Goal: Task Accomplishment & Management: Manage account settings

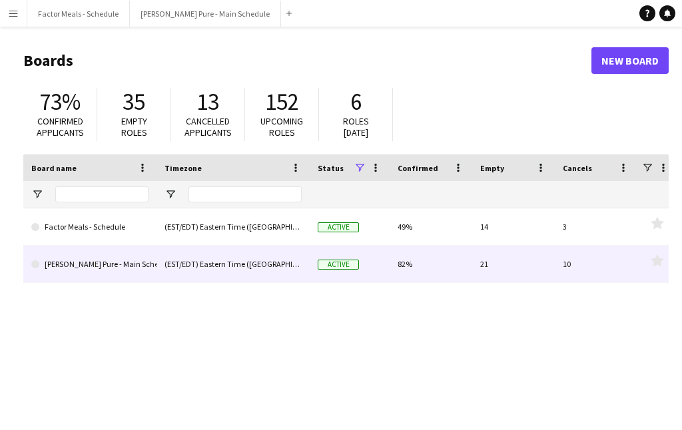
click at [51, 256] on link "[PERSON_NAME] Pure - Main Schedule" at bounding box center [89, 264] width 117 height 37
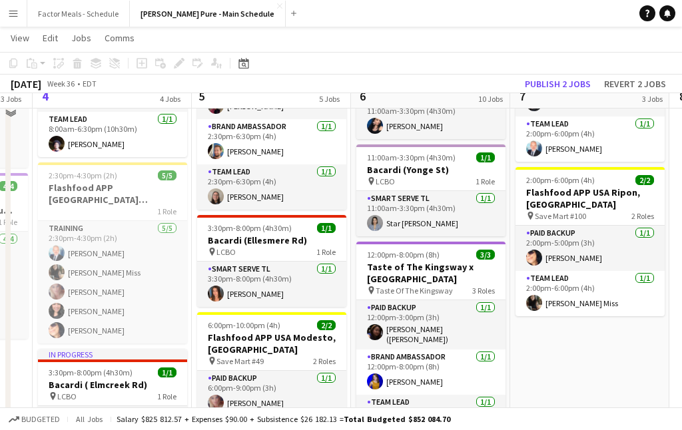
scroll to position [422, 0]
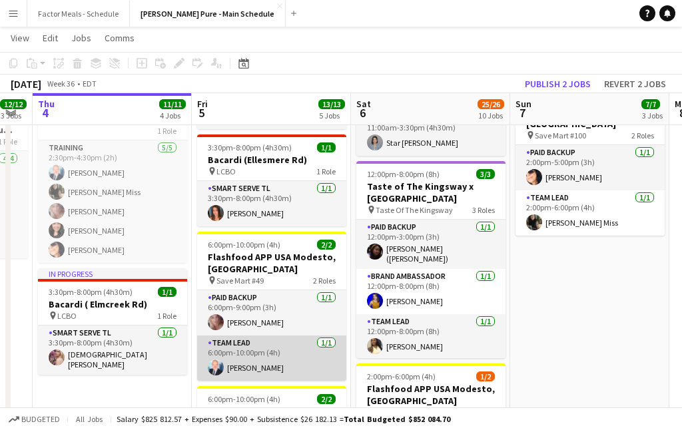
click at [238, 348] on app-card-role "Team Lead [DATE] 6:00pm-10:00pm (4h) [PERSON_NAME]" at bounding box center [271, 358] width 149 height 45
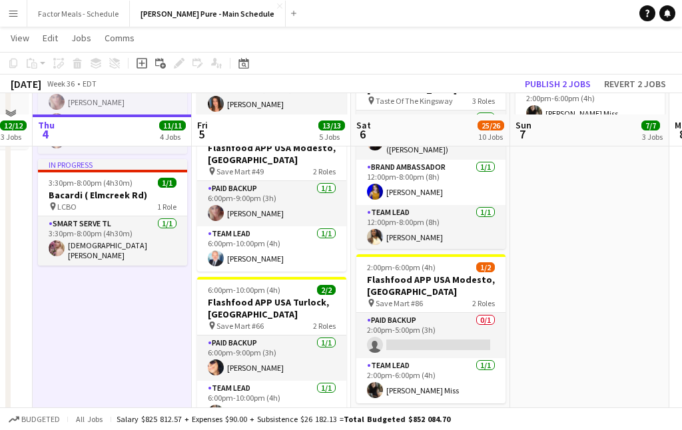
scroll to position [569, 0]
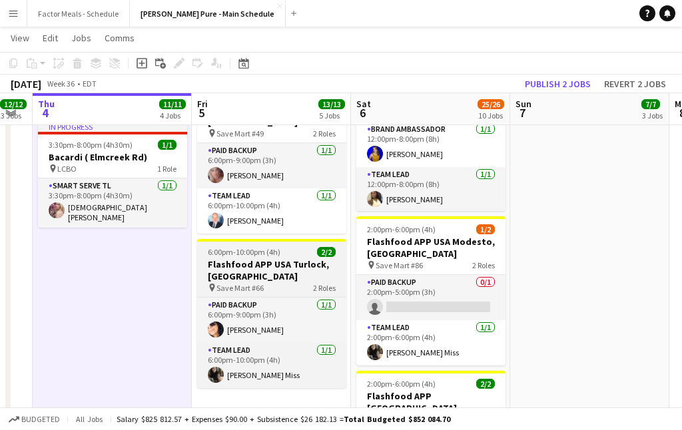
click at [286, 258] on h3 "Flashfood APP USA Turlock, [GEOGRAPHIC_DATA]" at bounding box center [271, 270] width 149 height 24
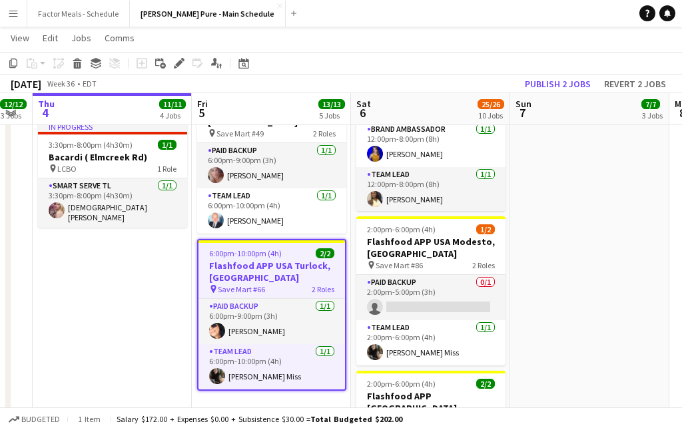
drag, startPoint x: 183, startPoint y: 57, endPoint x: 346, endPoint y: 124, distance: 176.4
click at [183, 57] on div "Edit" at bounding box center [179, 63] width 16 height 16
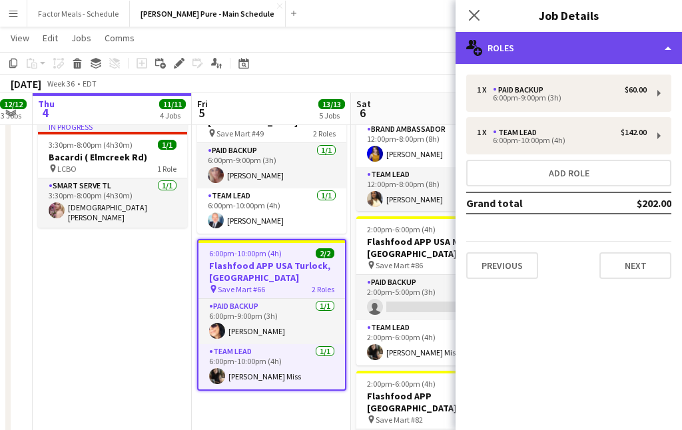
click at [575, 53] on div "multiple-users-add Roles" at bounding box center [568, 48] width 226 height 32
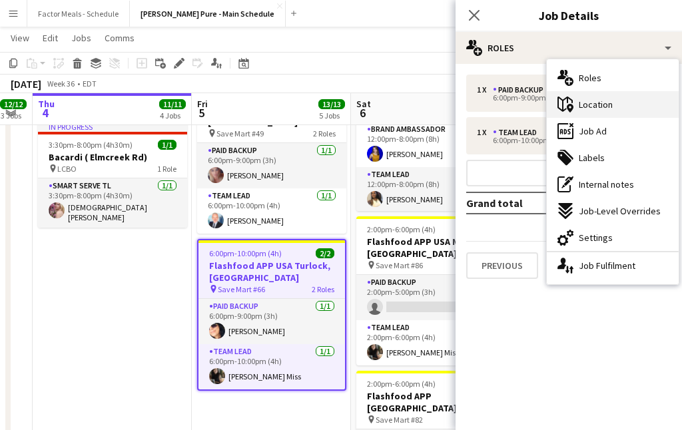
click at [605, 103] on span "Location" at bounding box center [596, 105] width 34 height 12
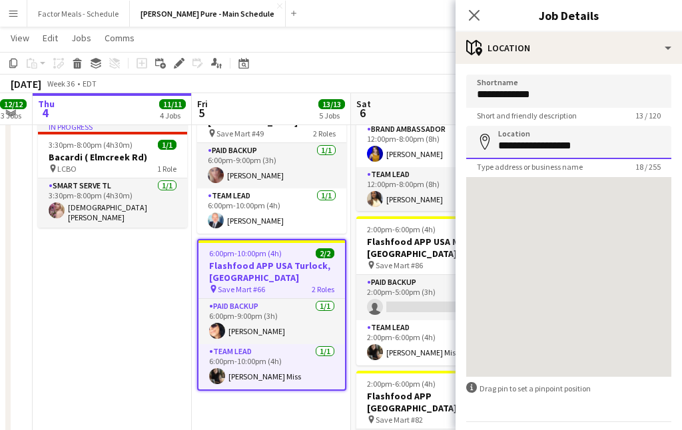
click at [615, 147] on input "**********" at bounding box center [568, 142] width 205 height 33
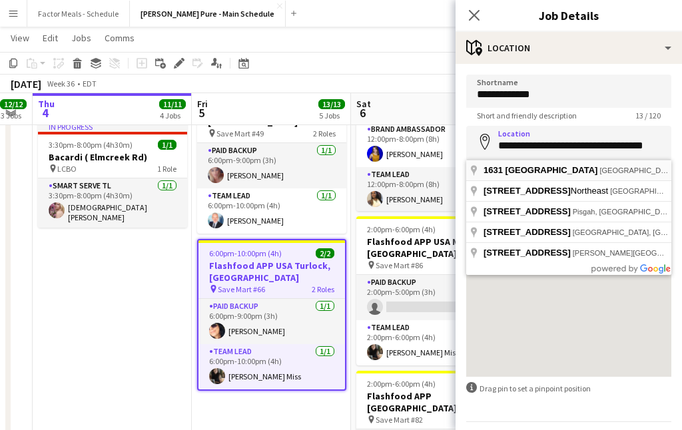
type input "**********"
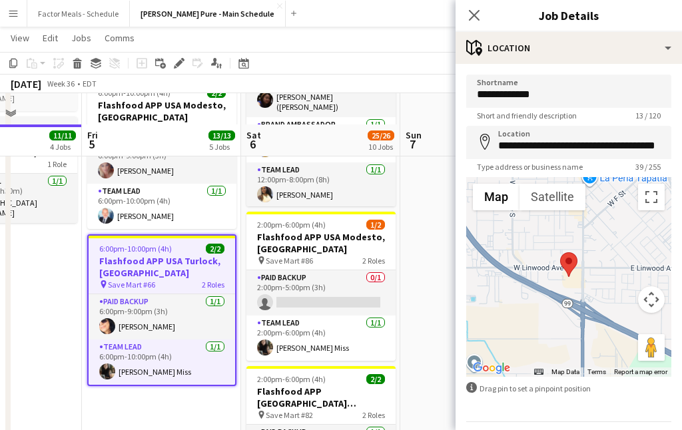
scroll to position [557, 0]
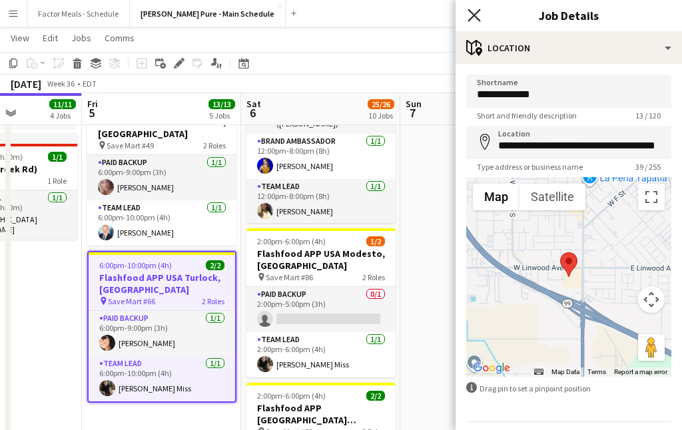
click at [475, 16] on icon at bounding box center [473, 15] width 13 height 13
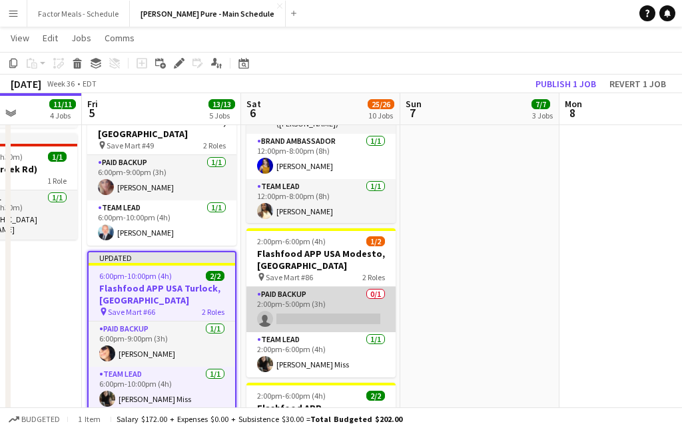
click at [379, 287] on app-card-role "Paid Backup 0/1 2:00pm-5:00pm (3h) single-neutral-actions" at bounding box center [320, 309] width 149 height 45
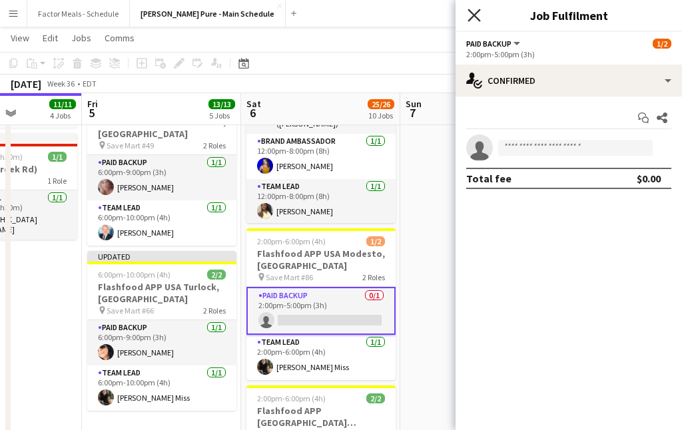
click at [475, 13] on icon at bounding box center [473, 15] width 13 height 13
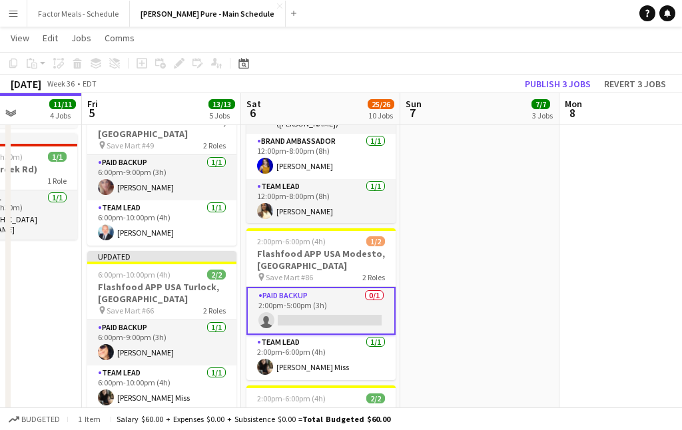
click at [418, 240] on app-date-cell "11:00am-7:00pm (8h) 3/3 Taste of The Kingsway x [GEOGRAPHIC_DATA] pin Taste Of …" at bounding box center [479, 379] width 159 height 1575
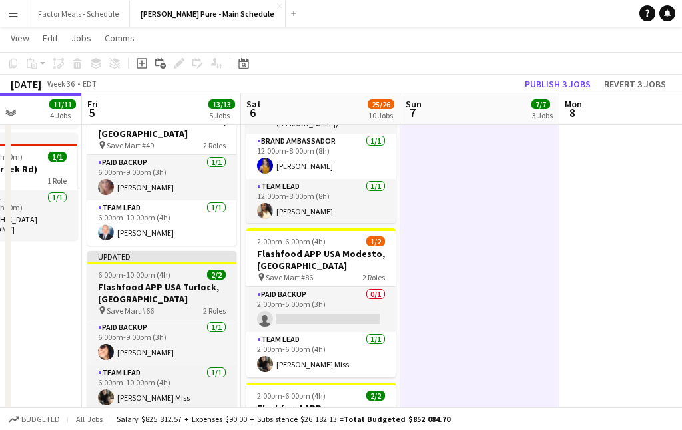
click at [182, 251] on div "Updated" at bounding box center [161, 256] width 149 height 11
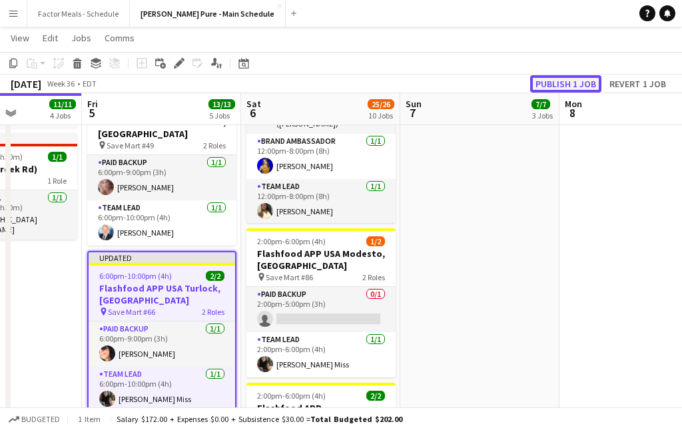
click at [572, 87] on button "Publish 1 job" at bounding box center [565, 83] width 71 height 17
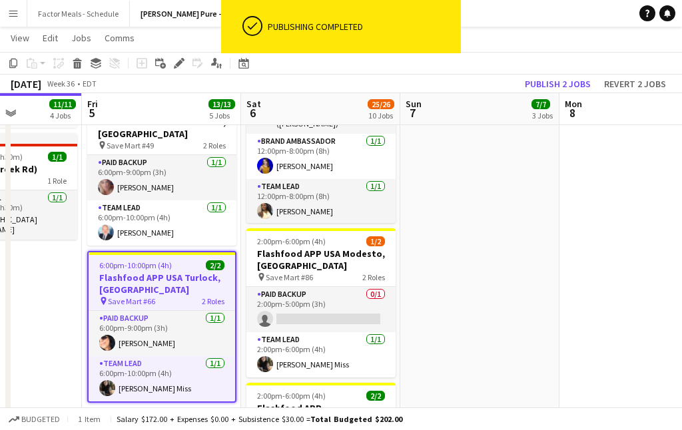
click at [463, 232] on app-date-cell "11:00am-7:00pm (8h) 3/3 Taste of The Kingsway x [GEOGRAPHIC_DATA] pin Taste Of …" at bounding box center [479, 379] width 159 height 1575
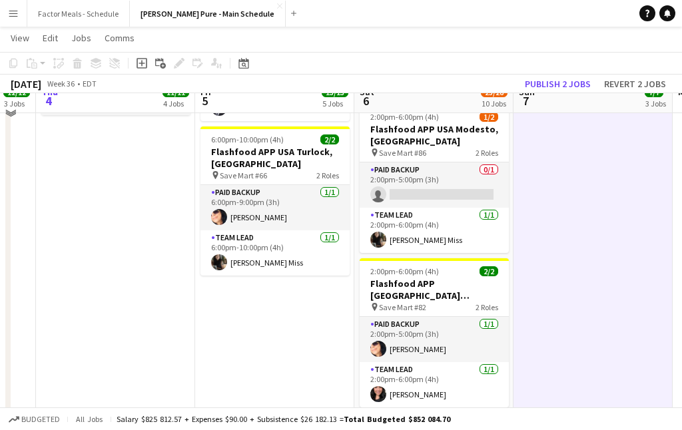
scroll to position [696, 0]
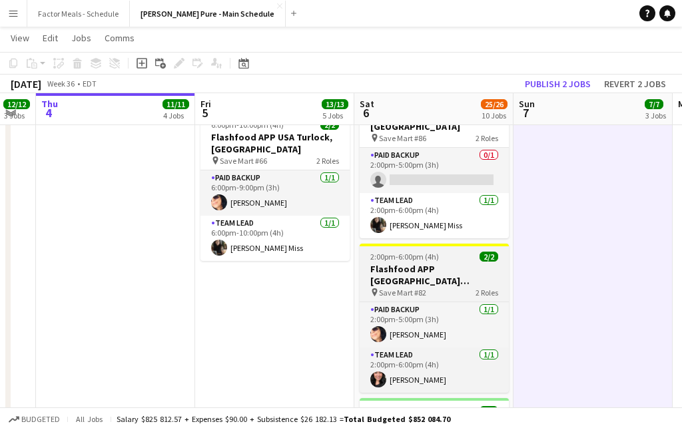
click at [454, 252] on div "2:00pm-6:00pm (4h) 2/2" at bounding box center [434, 257] width 149 height 10
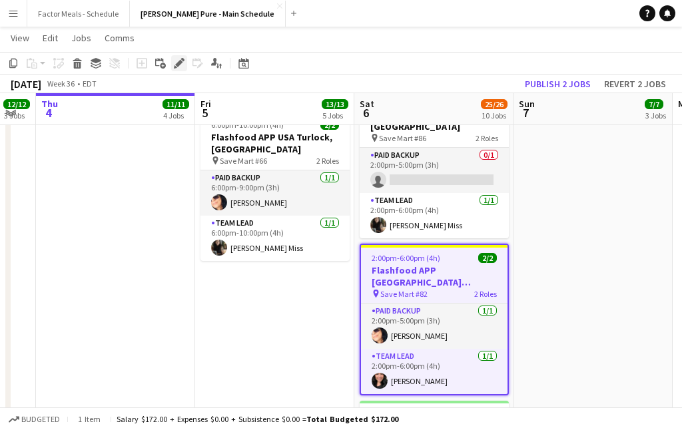
click at [182, 60] on icon "Edit" at bounding box center [179, 63] width 11 height 11
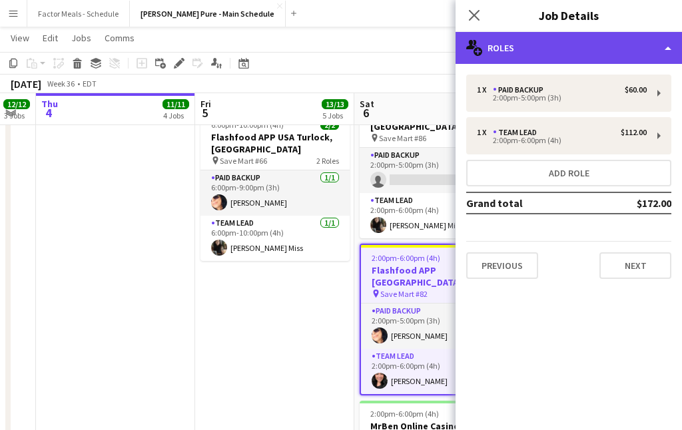
click at [546, 57] on div "multiple-users-add Roles" at bounding box center [568, 48] width 226 height 32
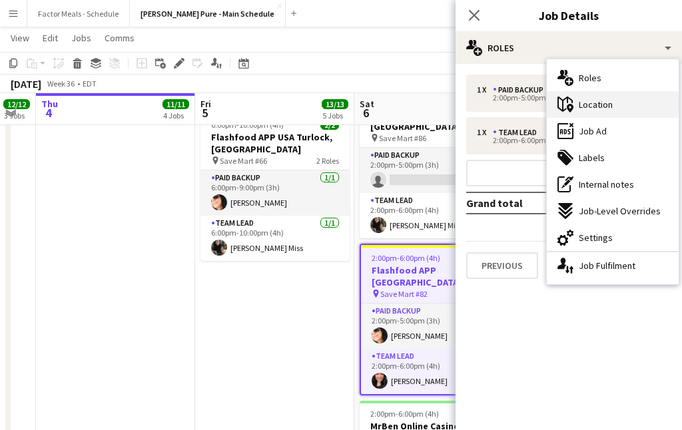
click at [604, 111] on div "maps-pin-1 Location" at bounding box center [613, 104] width 132 height 27
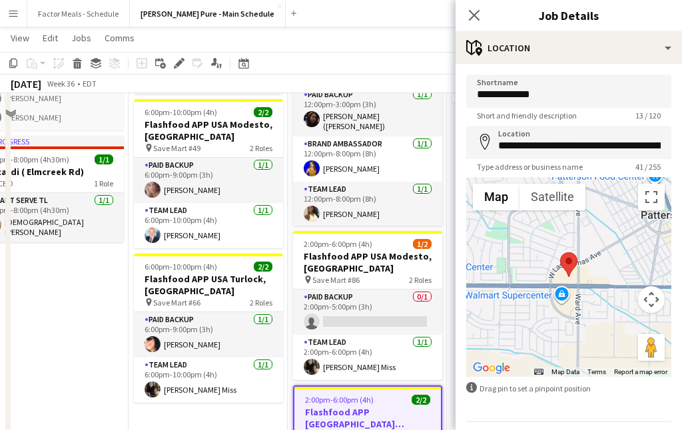
scroll to position [451, 0]
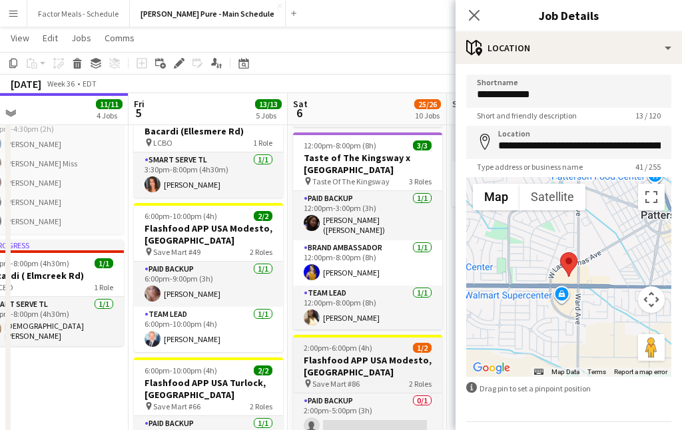
click at [358, 354] on h3 "Flashfood APP USA Modesto, [GEOGRAPHIC_DATA]" at bounding box center [367, 366] width 149 height 24
type input "**********"
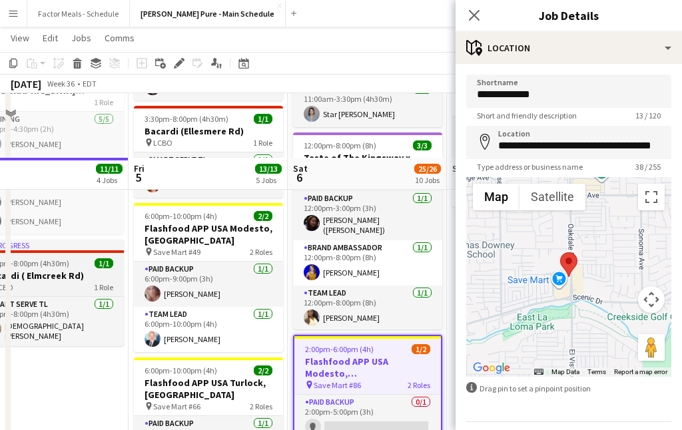
scroll to position [587, 0]
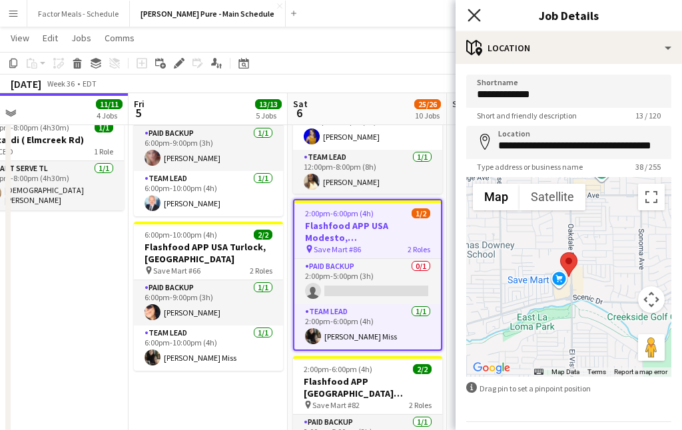
click at [472, 15] on icon at bounding box center [473, 15] width 13 height 13
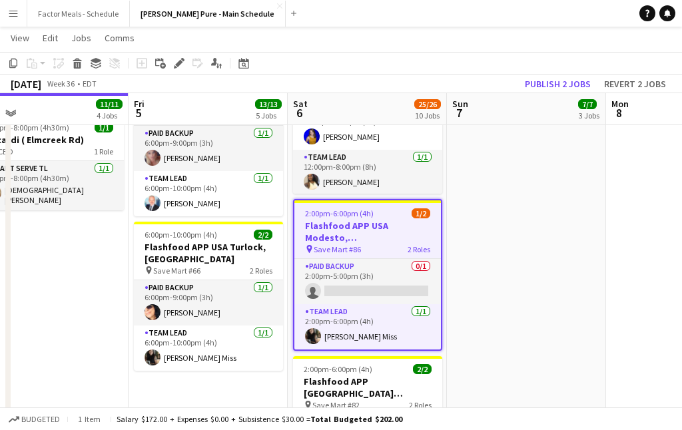
click at [465, 265] on app-date-cell "11:00am-7:00pm (8h) 3/3 Taste of The Kingsway x [GEOGRAPHIC_DATA] pin Taste Of …" at bounding box center [526, 350] width 159 height 1575
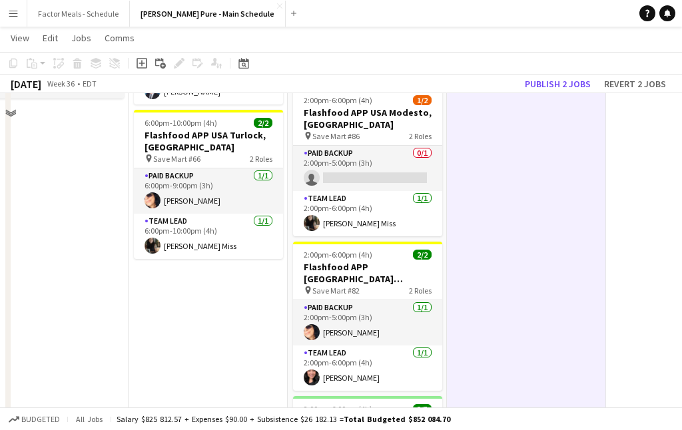
scroll to position [724, 0]
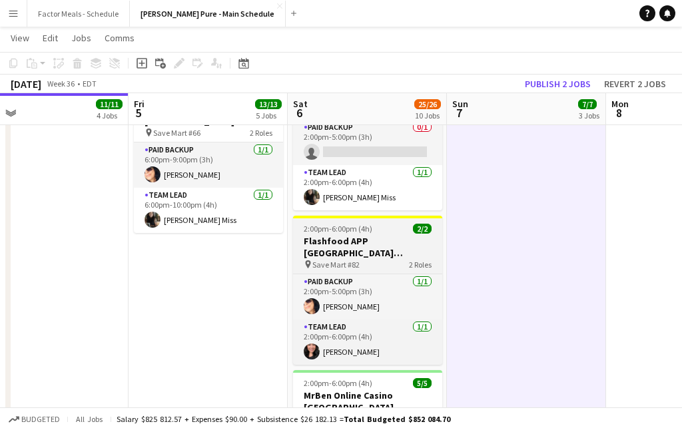
click at [393, 224] on div "2:00pm-6:00pm (4h) 2/2" at bounding box center [367, 229] width 149 height 10
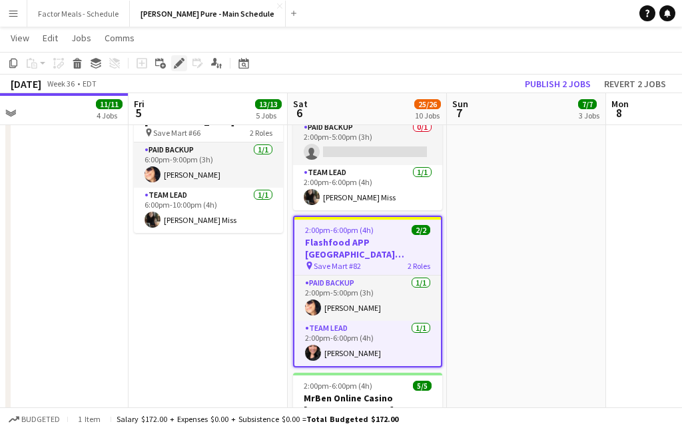
click at [176, 67] on icon at bounding box center [175, 66] width 3 height 3
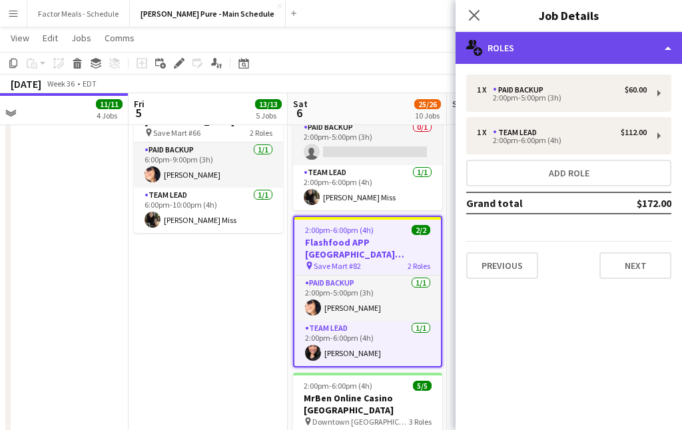
click at [559, 46] on div "multiple-users-add Roles" at bounding box center [568, 48] width 226 height 32
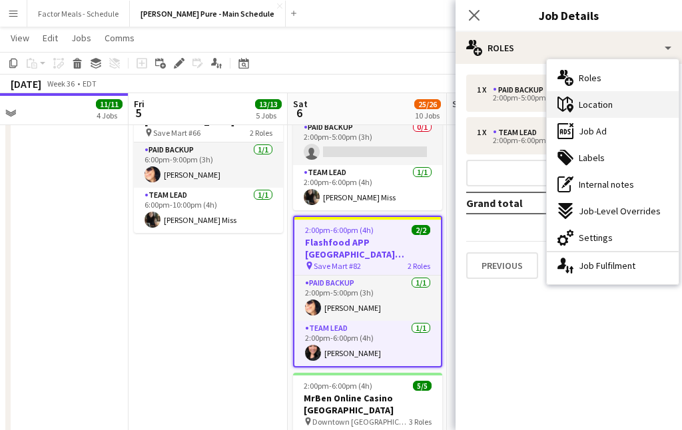
click at [603, 103] on span "Location" at bounding box center [596, 105] width 34 height 12
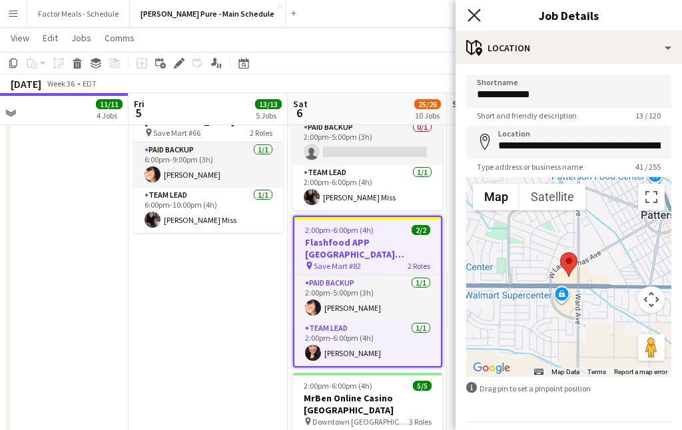
click at [471, 17] on icon at bounding box center [473, 15] width 13 height 13
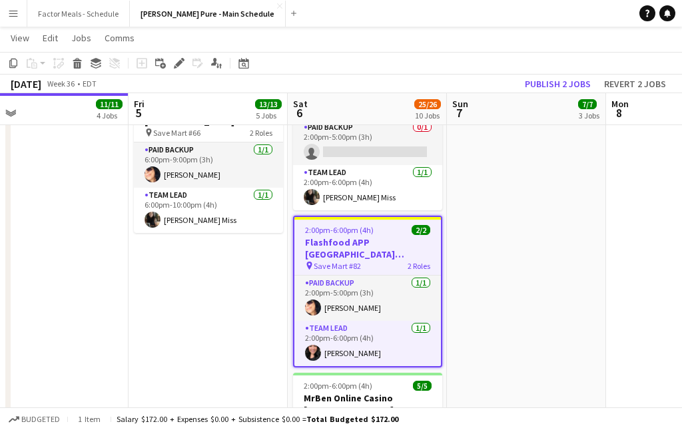
click at [458, 255] on app-date-cell "11:00am-7:00pm (8h) 3/3 Taste of The Kingsway x [GEOGRAPHIC_DATA] pin Taste Of …" at bounding box center [526, 212] width 159 height 1575
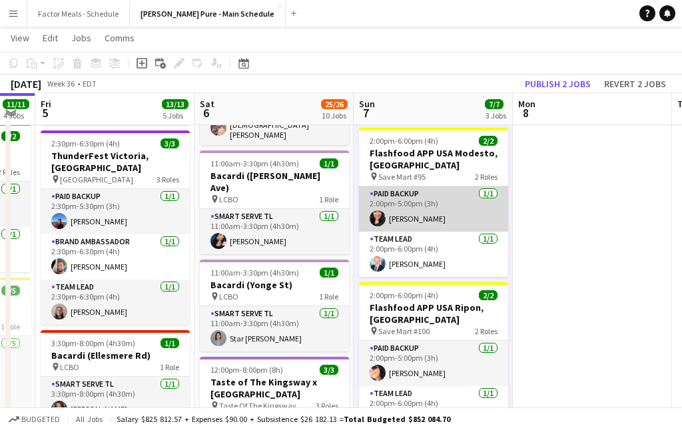
scroll to position [222, 0]
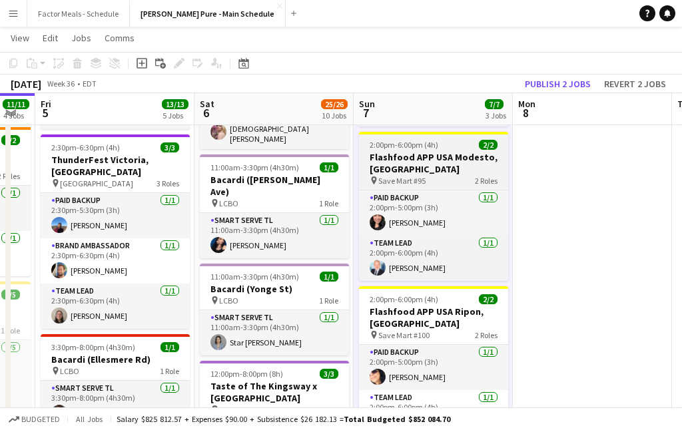
click at [432, 156] on h3 "Flashfood APP USA Modesto, [GEOGRAPHIC_DATA]" at bounding box center [433, 163] width 149 height 24
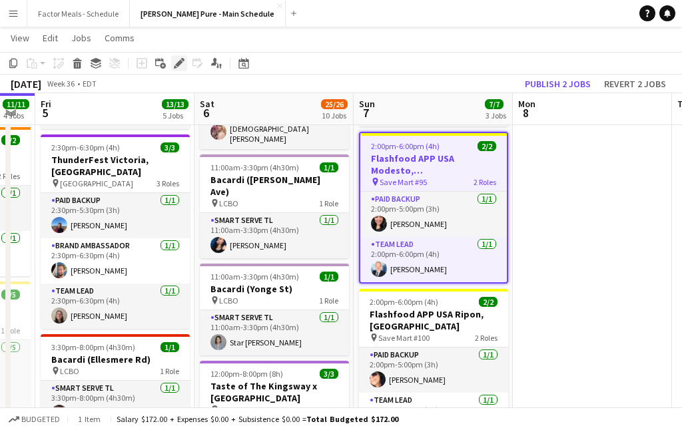
click at [178, 58] on icon "Edit" at bounding box center [179, 63] width 11 height 11
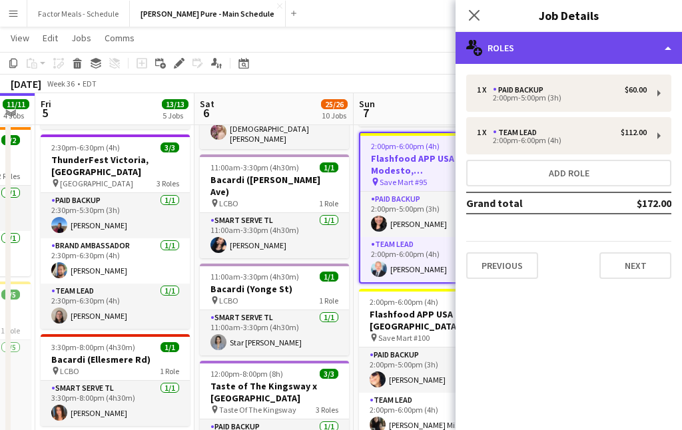
click at [538, 56] on div "multiple-users-add Roles" at bounding box center [568, 48] width 226 height 32
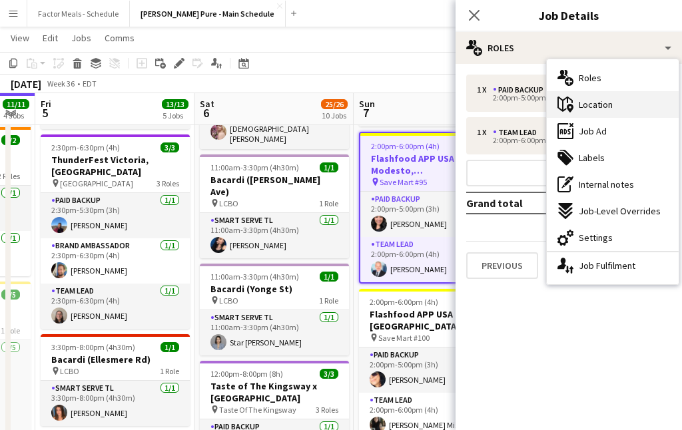
click at [593, 113] on div "maps-pin-1 Location" at bounding box center [613, 104] width 132 height 27
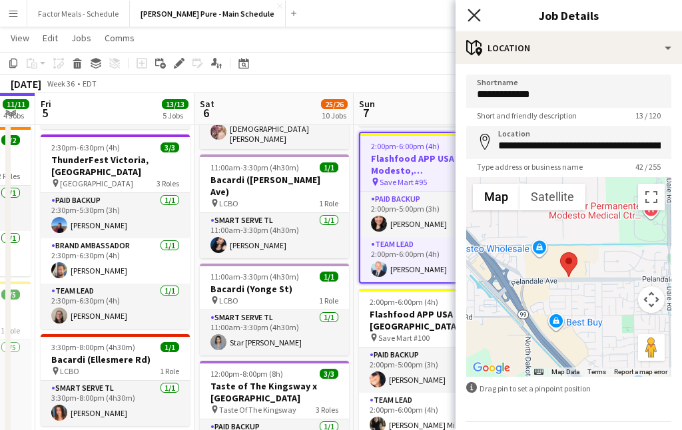
click at [471, 15] on icon "Close pop-in" at bounding box center [473, 15] width 13 height 13
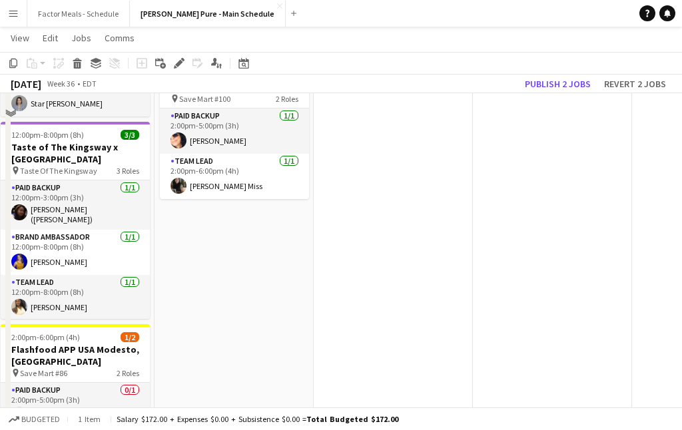
scroll to position [228, 0]
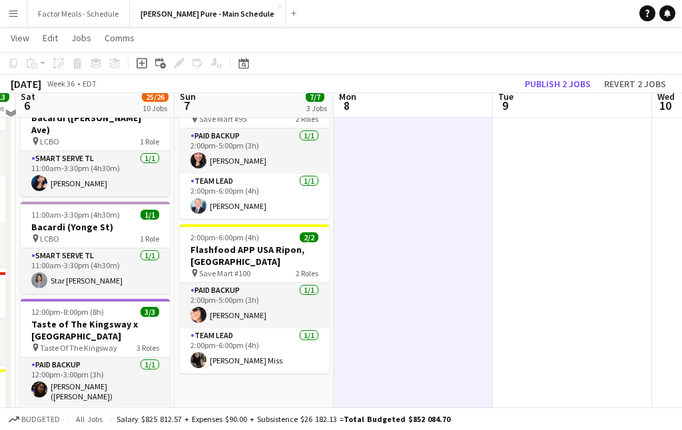
scroll to position [305, 0]
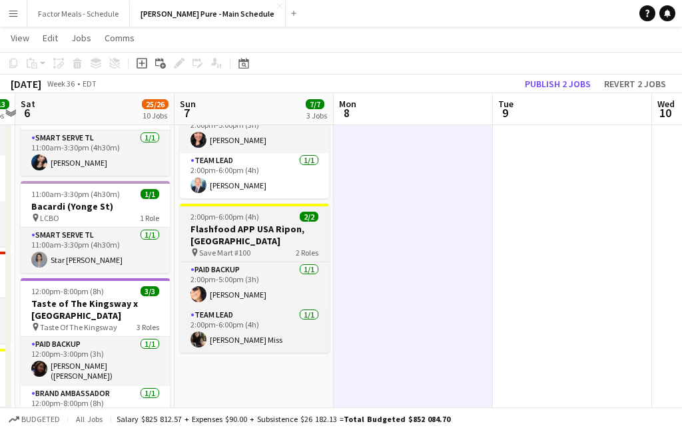
click at [241, 219] on span "2:00pm-6:00pm (4h)" at bounding box center [224, 217] width 69 height 10
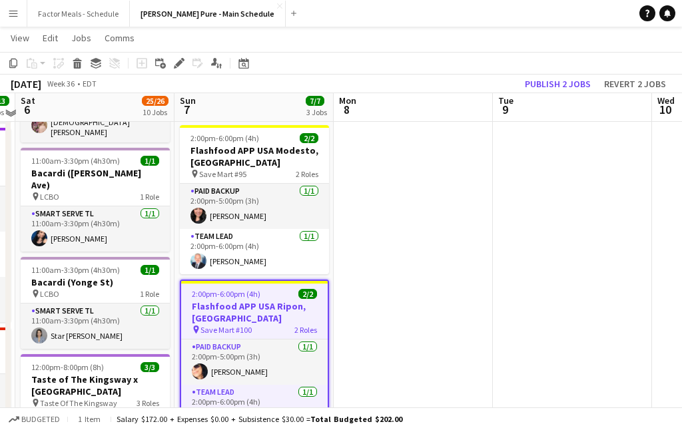
scroll to position [286, 0]
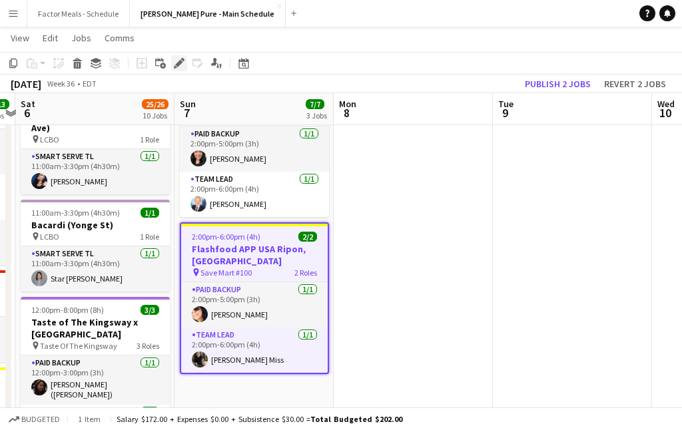
click at [183, 62] on icon "Edit" at bounding box center [179, 63] width 11 height 11
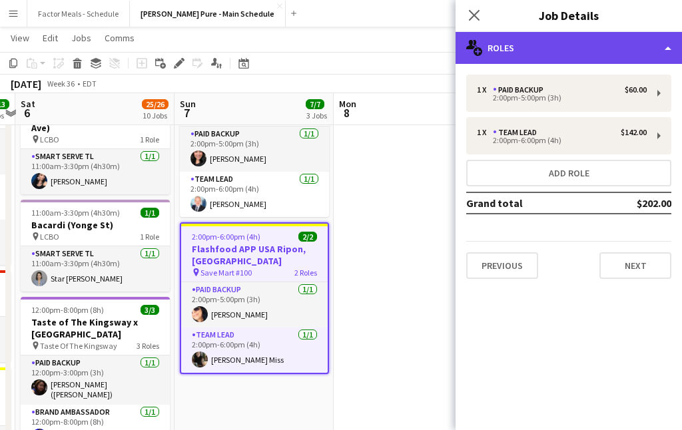
click at [541, 53] on div "multiple-users-add Roles" at bounding box center [568, 48] width 226 height 32
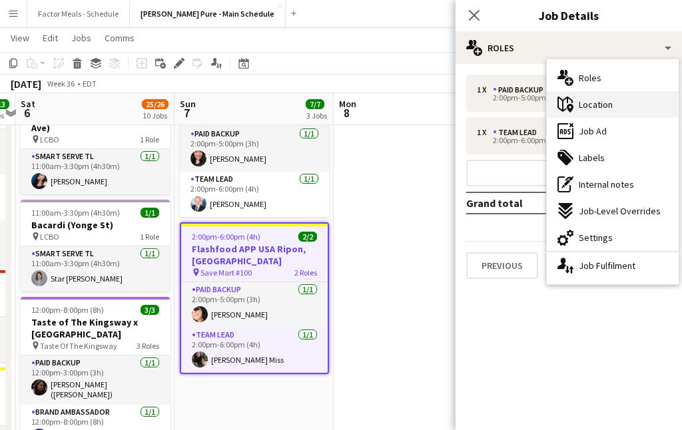
click at [604, 96] on div "maps-pin-1 Location" at bounding box center [613, 104] width 132 height 27
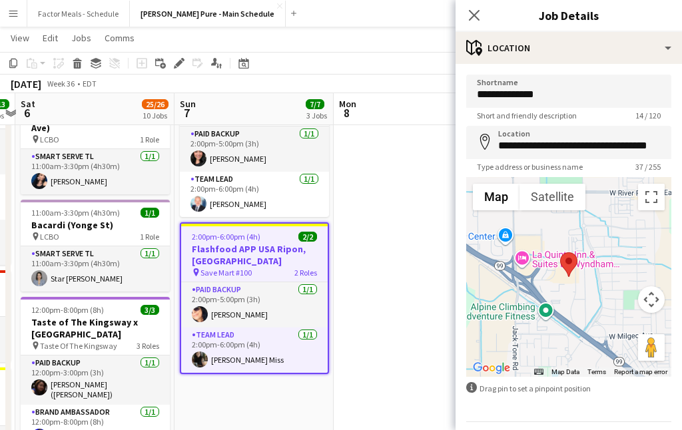
scroll to position [3, 0]
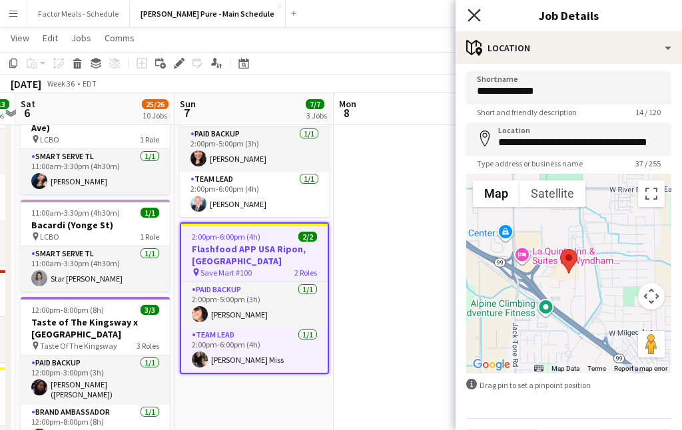
click at [471, 17] on icon at bounding box center [473, 15] width 13 height 13
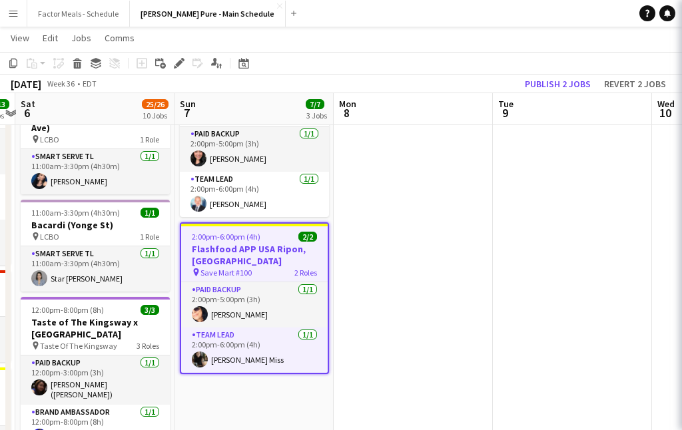
scroll to position [0, 0]
